Goal: Information Seeking & Learning: Learn about a topic

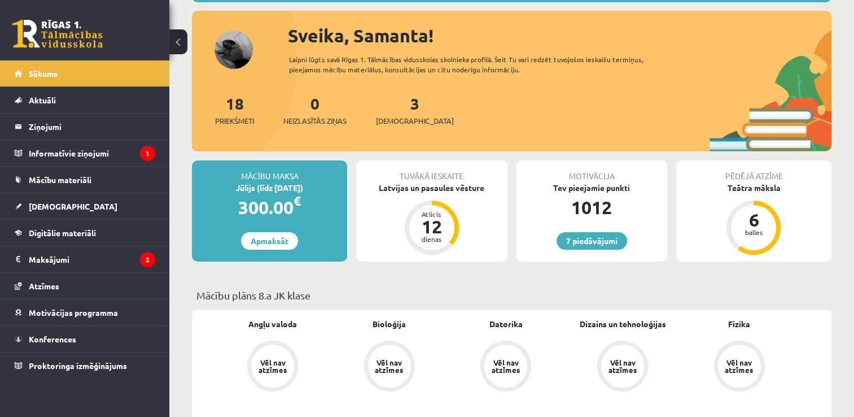
scroll to position [113, 0]
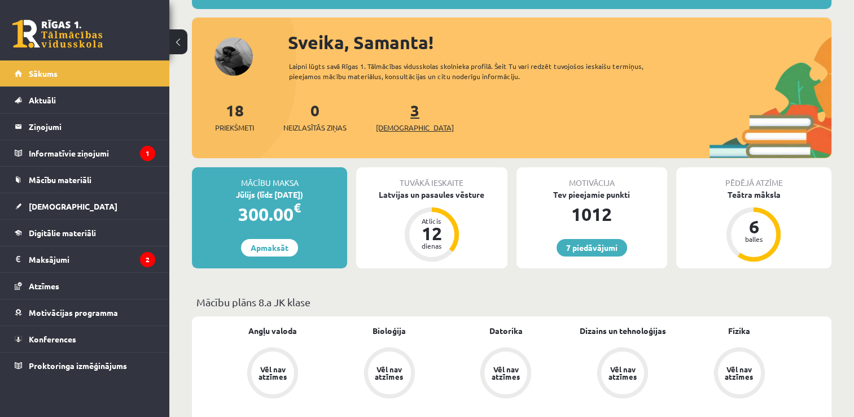
click at [397, 117] on link "3 Ieskaites" at bounding box center [415, 116] width 78 height 33
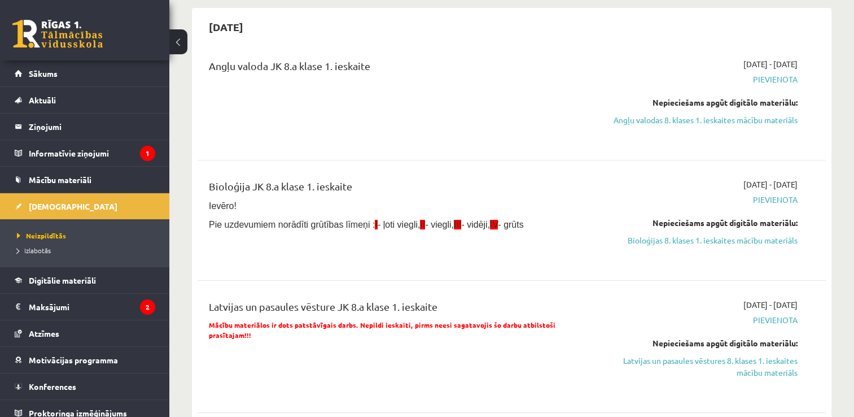
scroll to position [113, 0]
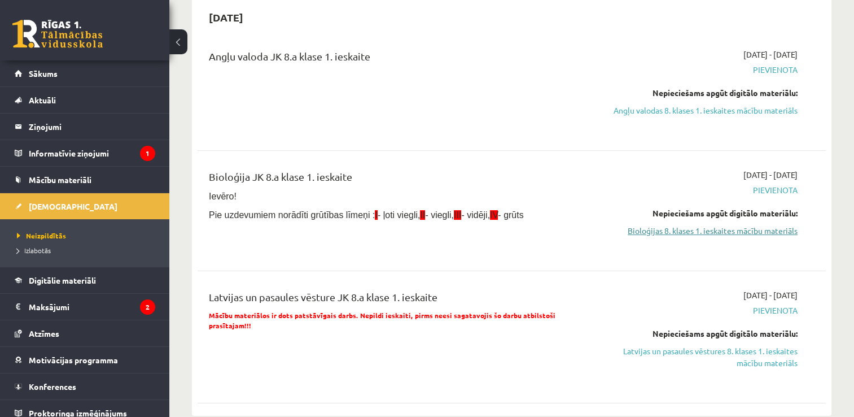
click at [656, 237] on link "Bioloģijas 8. klases 1. ieskaites mācību materiāls" at bounding box center [705, 231] width 185 height 12
click at [77, 157] on legend "Informatīvie ziņojumi 1" at bounding box center [92, 153] width 126 height 26
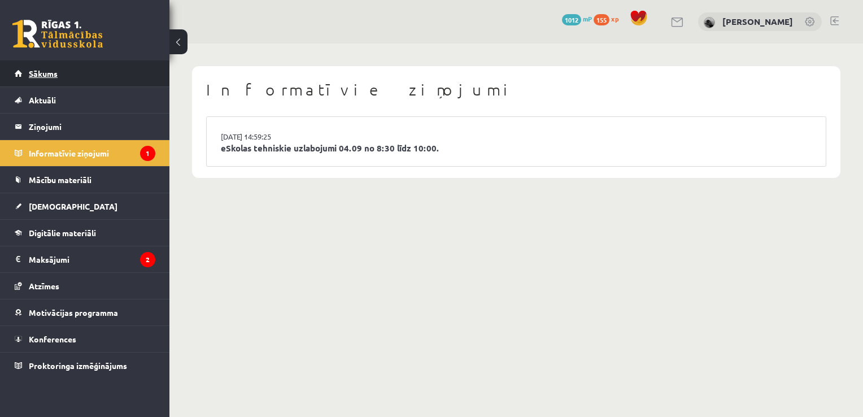
click at [43, 75] on span "Sākums" at bounding box center [43, 73] width 29 height 10
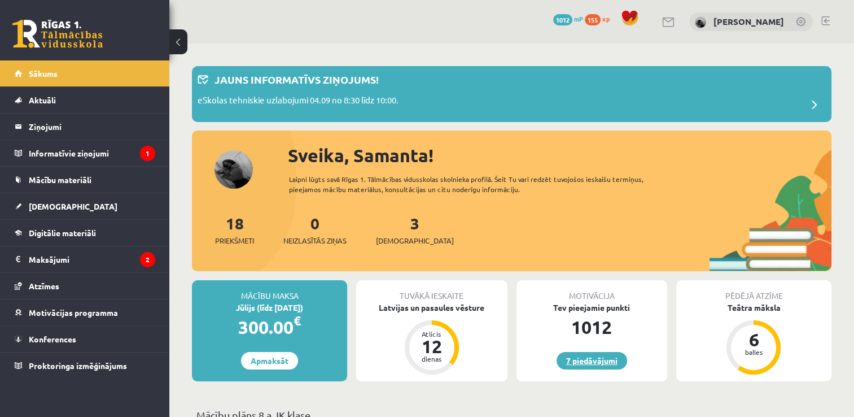
click at [596, 363] on link "7 piedāvājumi" at bounding box center [592, 361] width 71 height 18
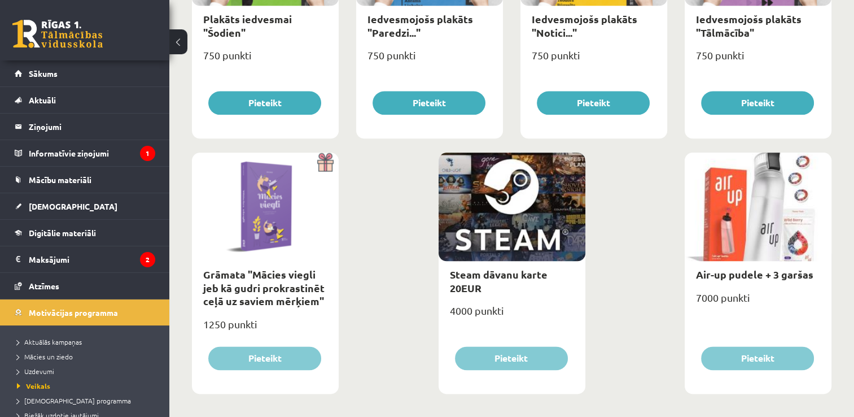
scroll to position [1318, 0]
